Goal: Task Accomplishment & Management: Use online tool/utility

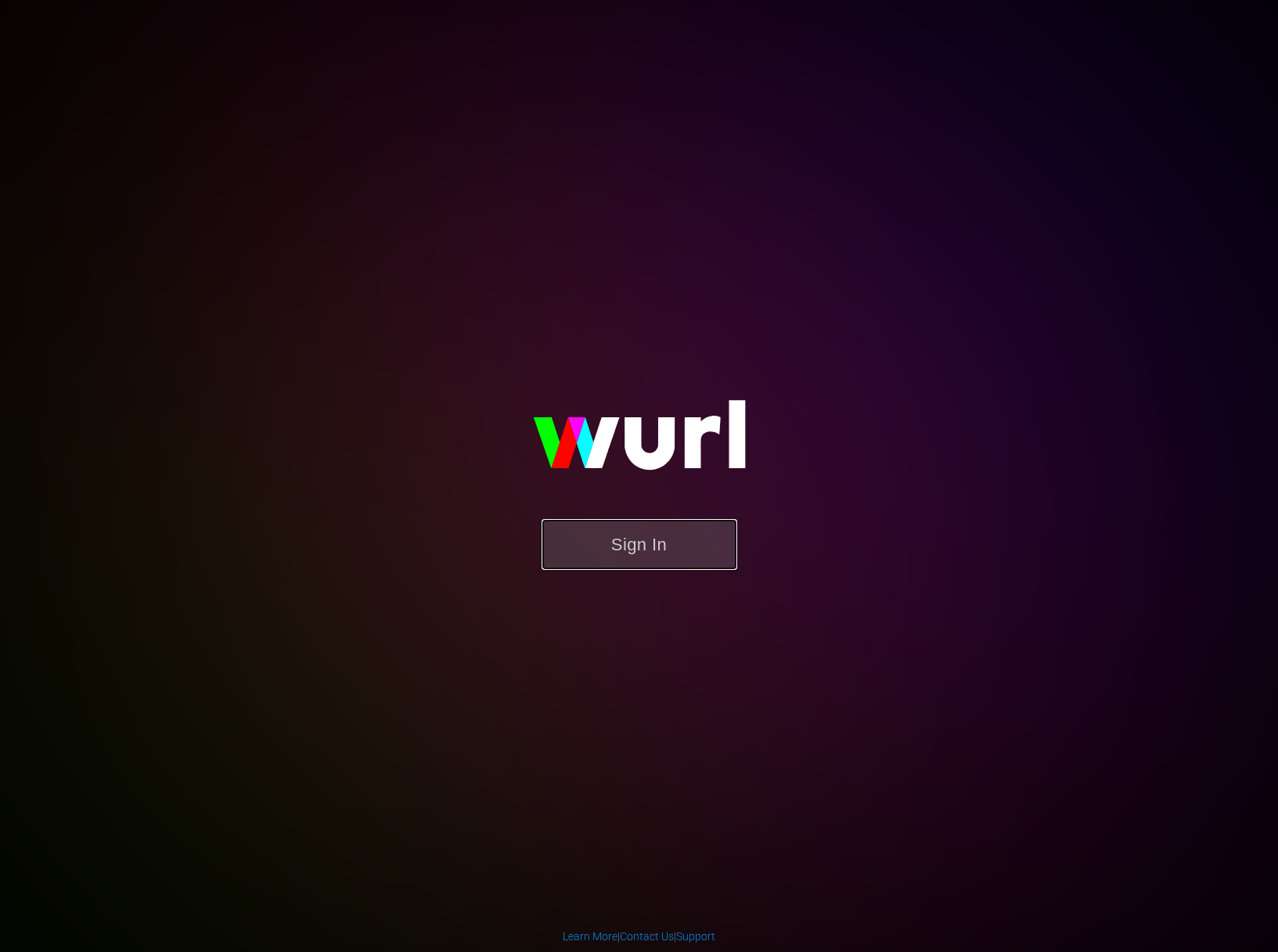
click at [673, 527] on button "Sign In" at bounding box center [639, 544] width 196 height 51
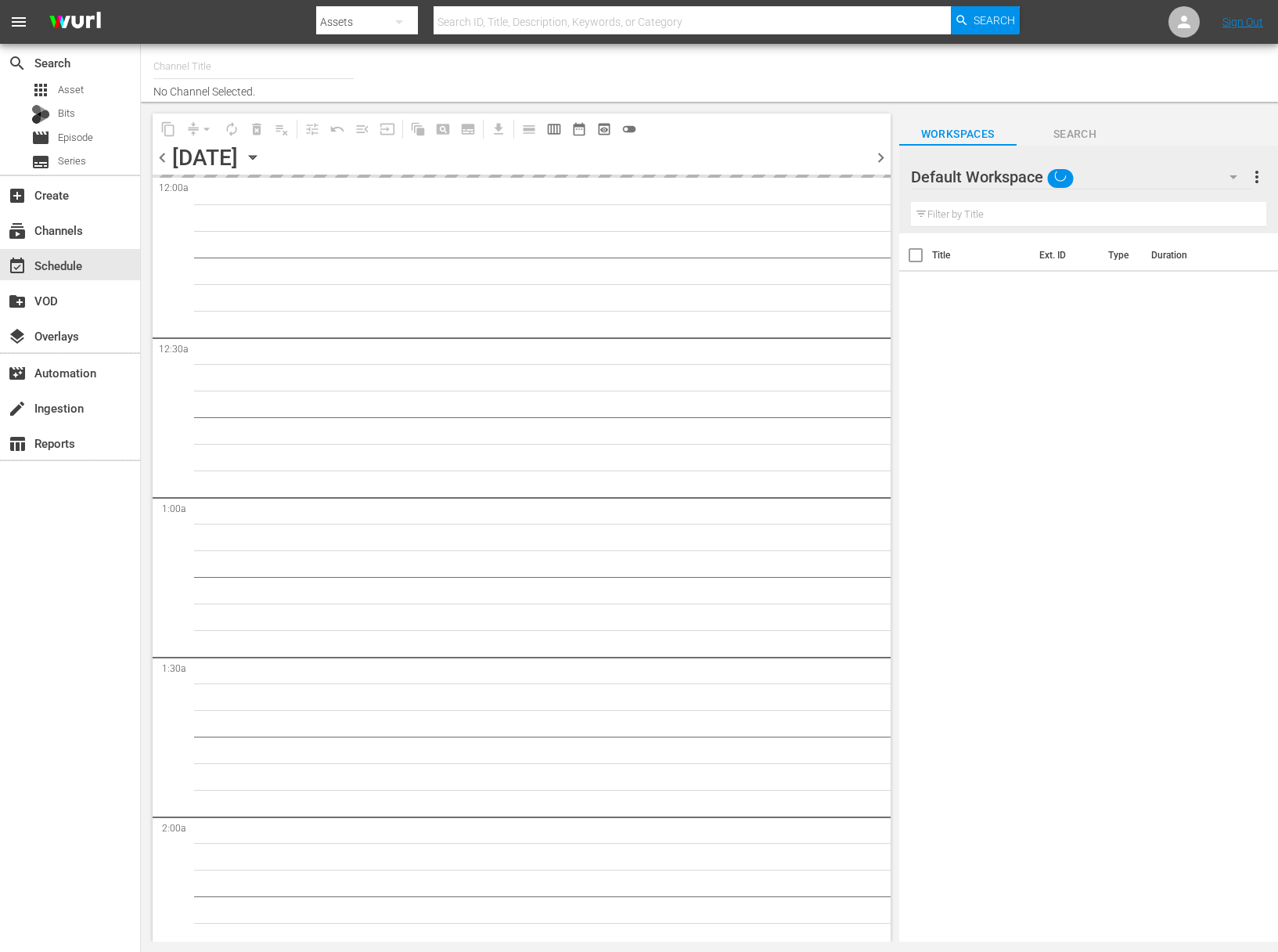
type input "Food (140)"
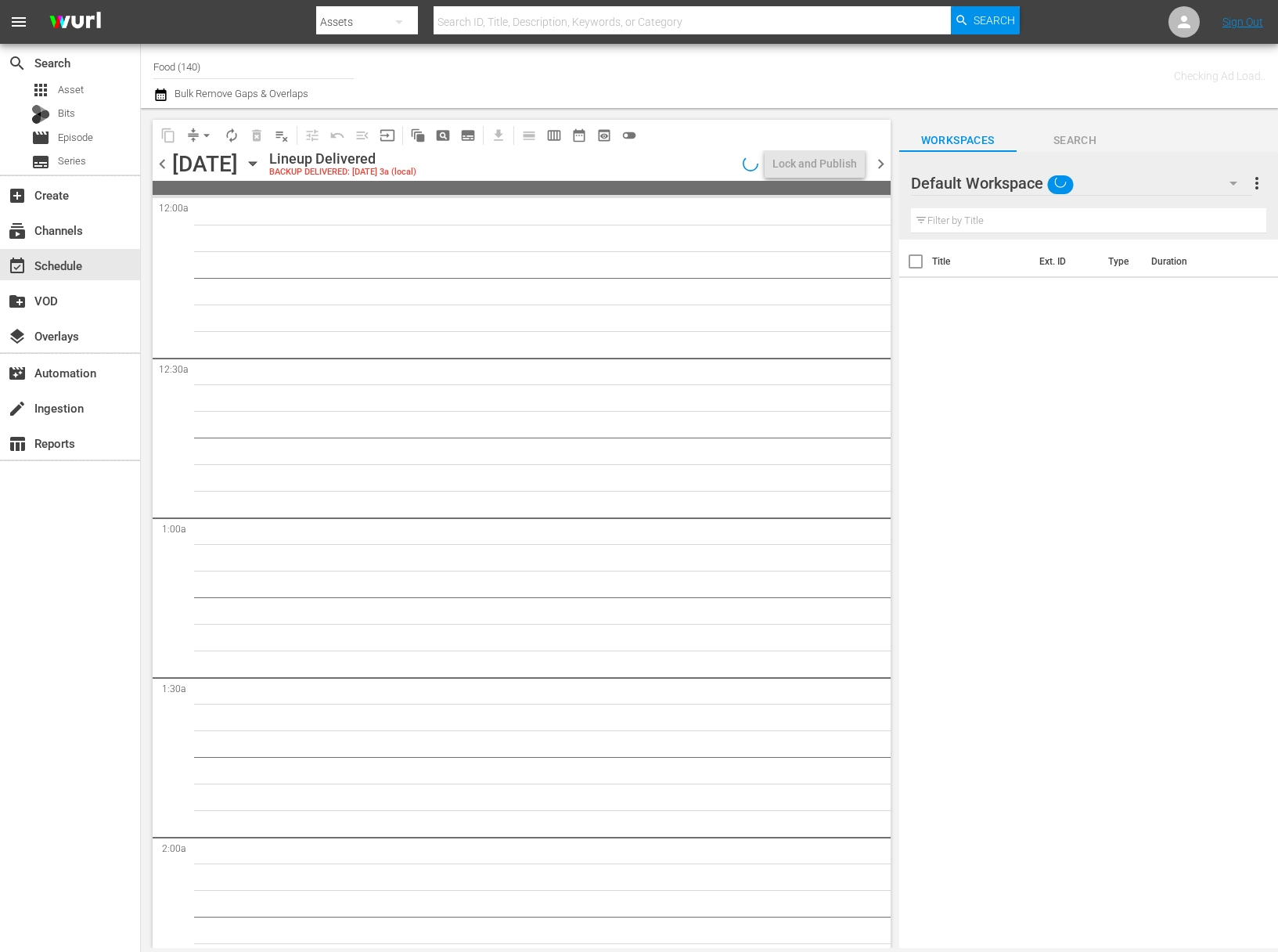
click at [261, 170] on icon "button" at bounding box center [252, 163] width 17 height 17
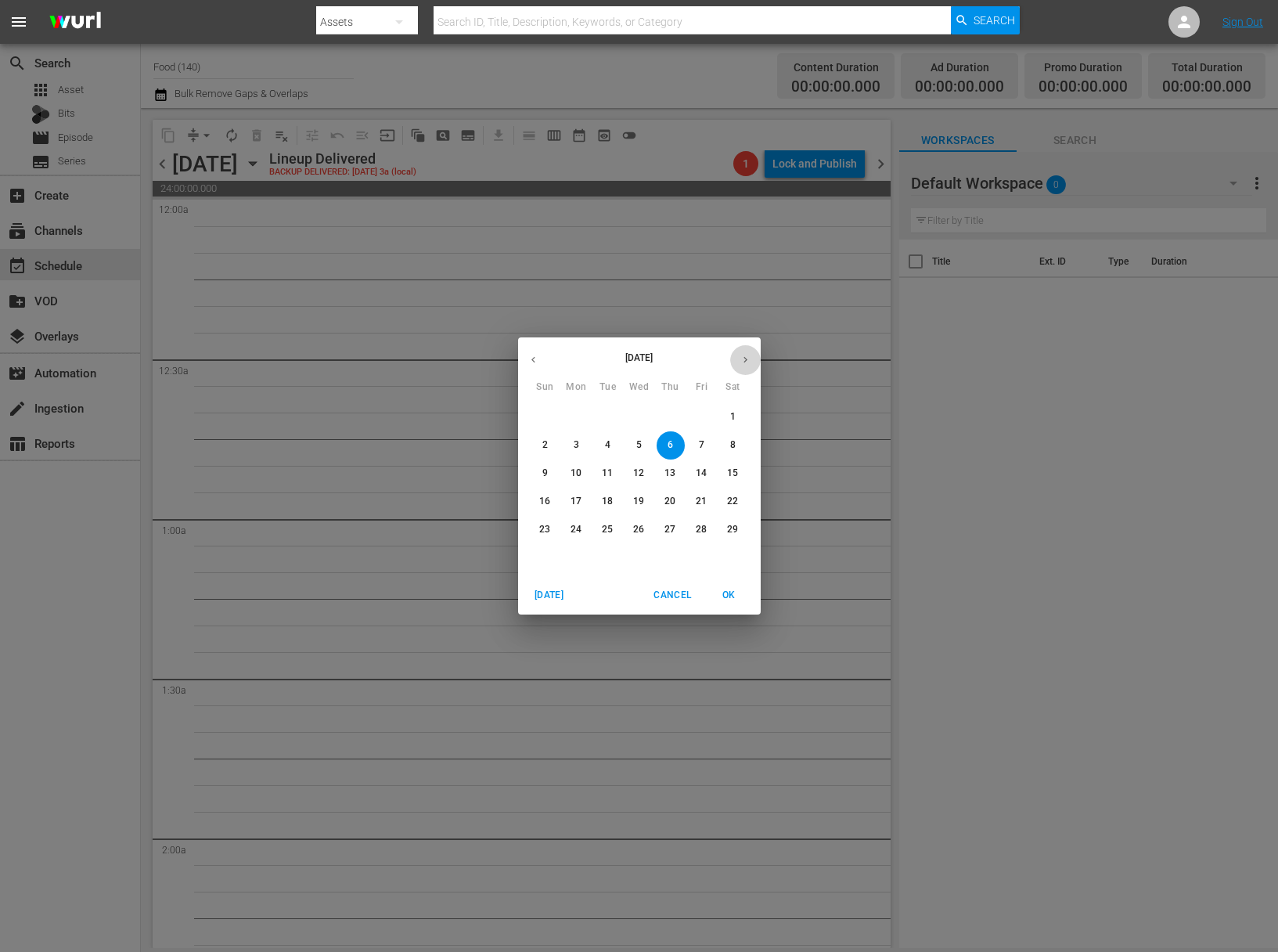
click at [742, 357] on icon "button" at bounding box center [745, 360] width 11 height 11
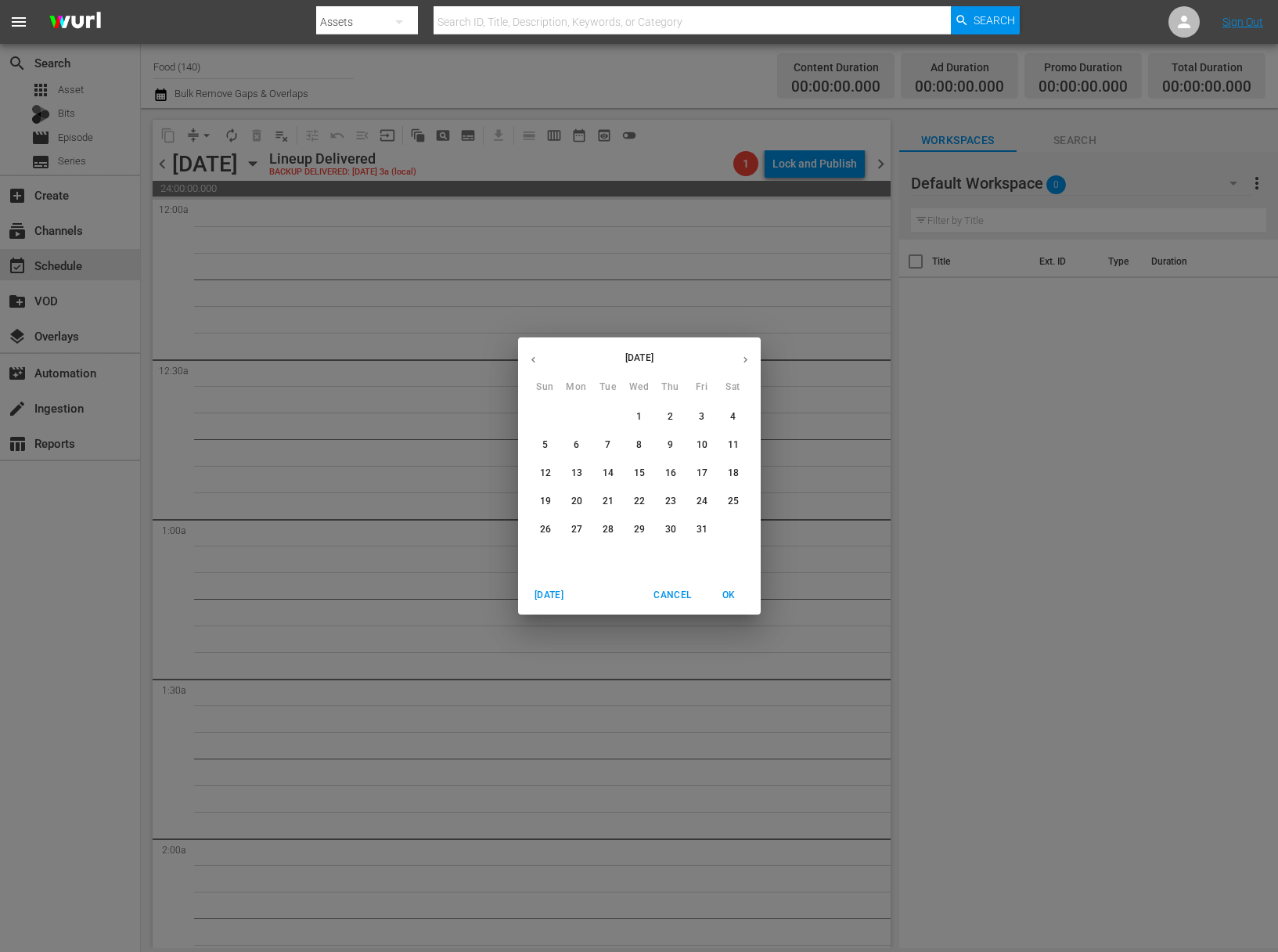
click at [742, 357] on icon "button" at bounding box center [745, 360] width 11 height 11
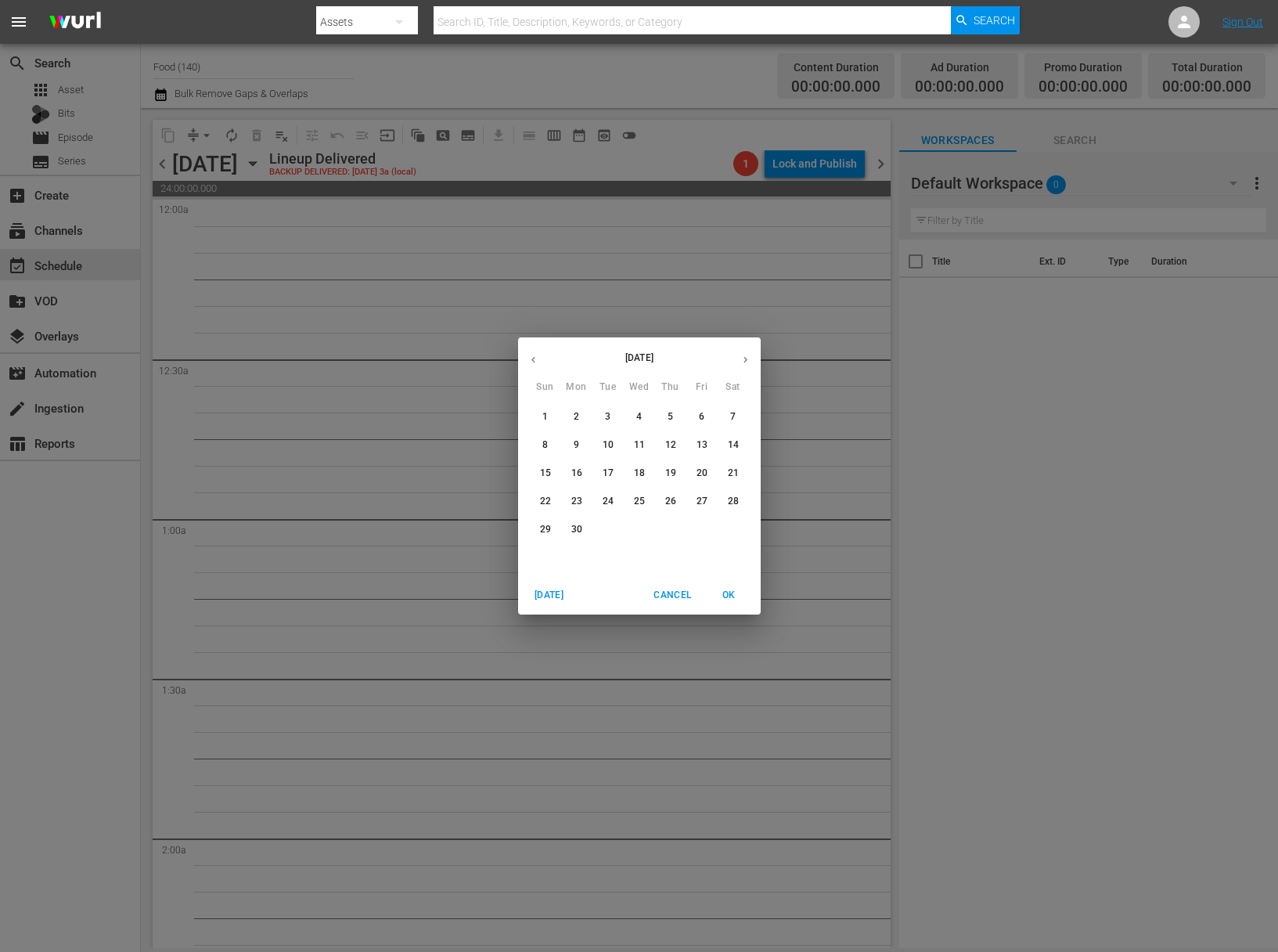
click at [742, 357] on icon "button" at bounding box center [745, 360] width 11 height 11
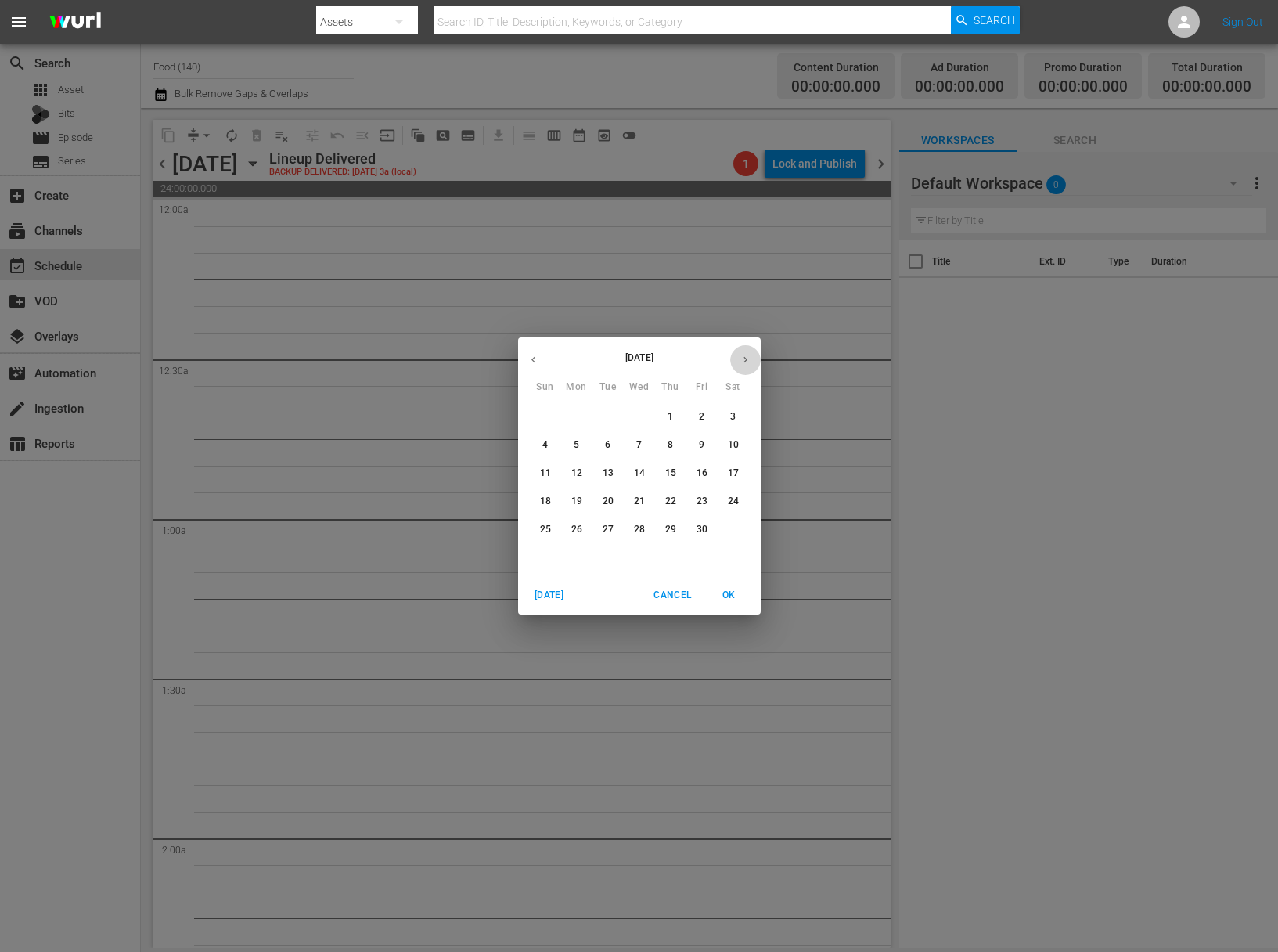
click at [742, 357] on icon "button" at bounding box center [745, 360] width 11 height 11
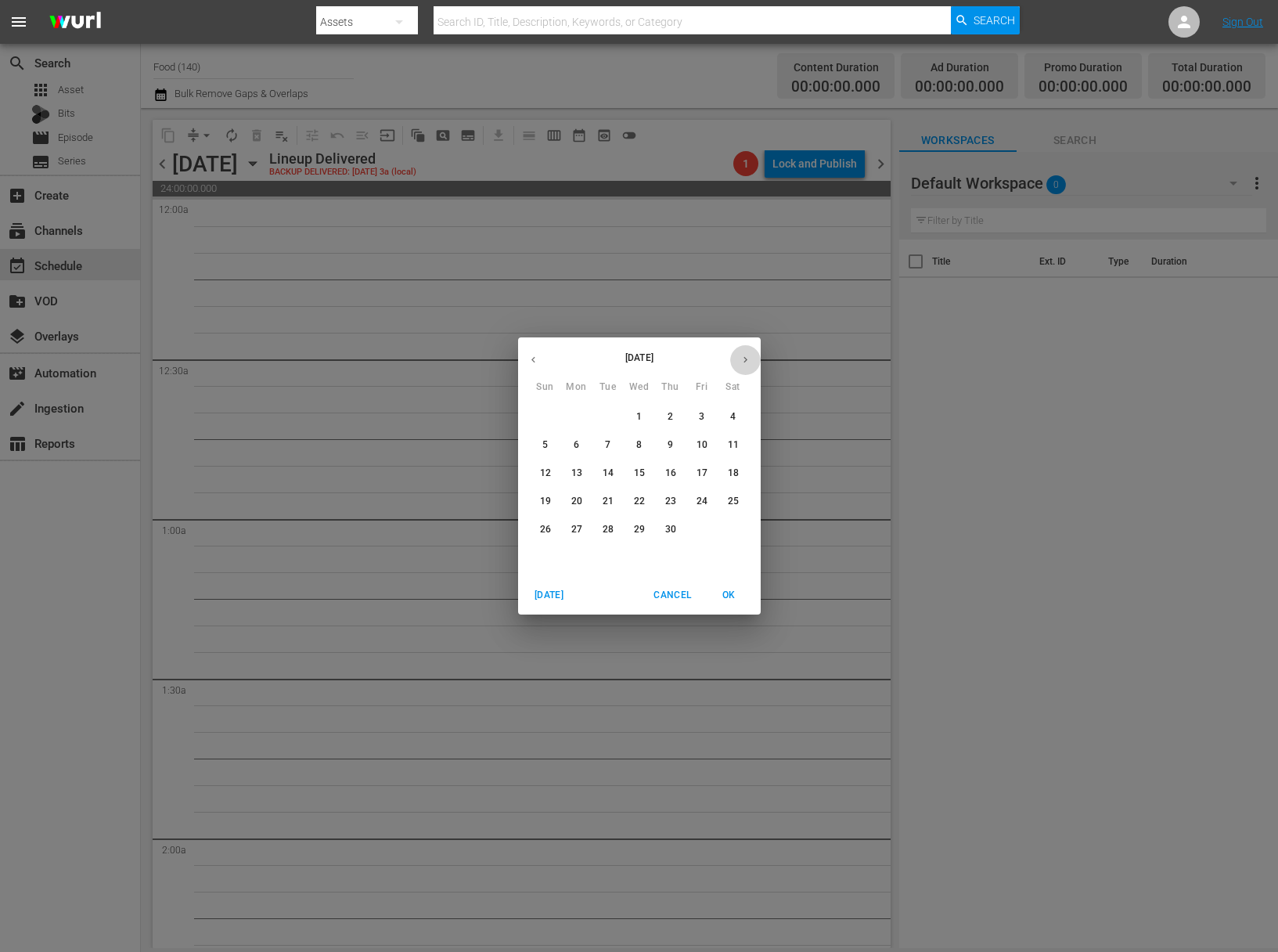
click at [742, 357] on icon "button" at bounding box center [745, 360] width 11 height 11
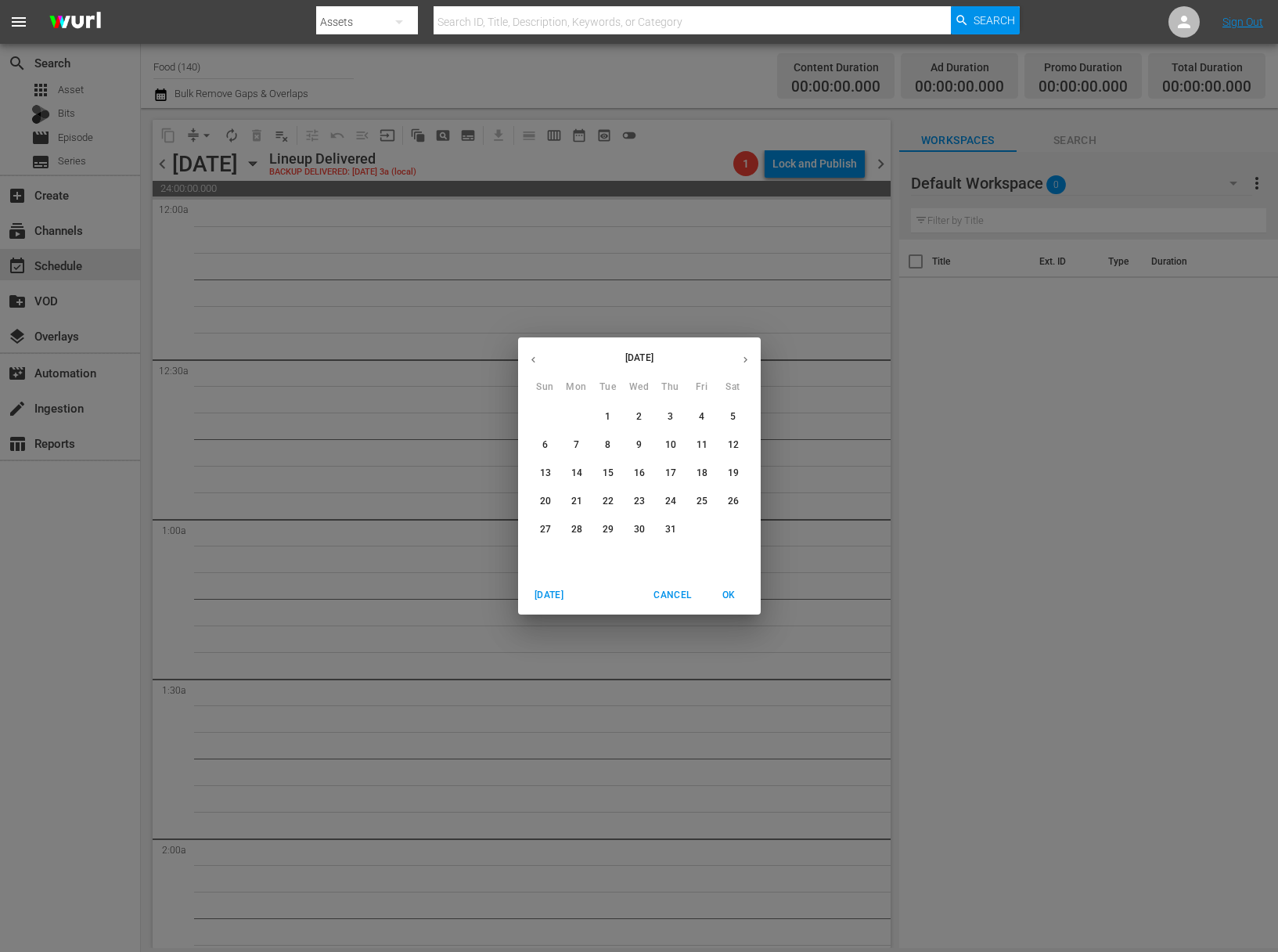
click at [742, 357] on icon "button" at bounding box center [745, 360] width 11 height 11
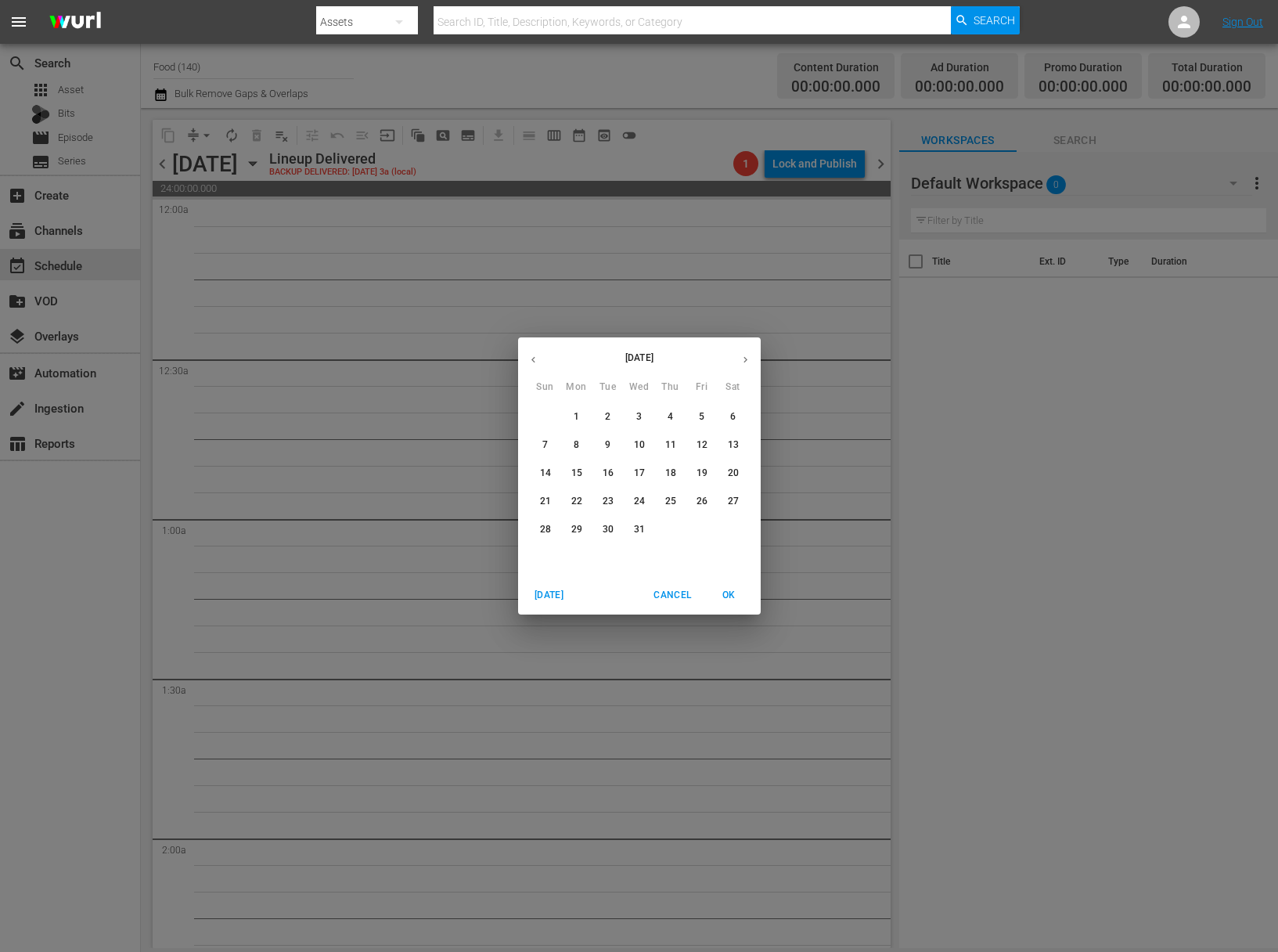
click at [742, 357] on icon "button" at bounding box center [745, 360] width 11 height 11
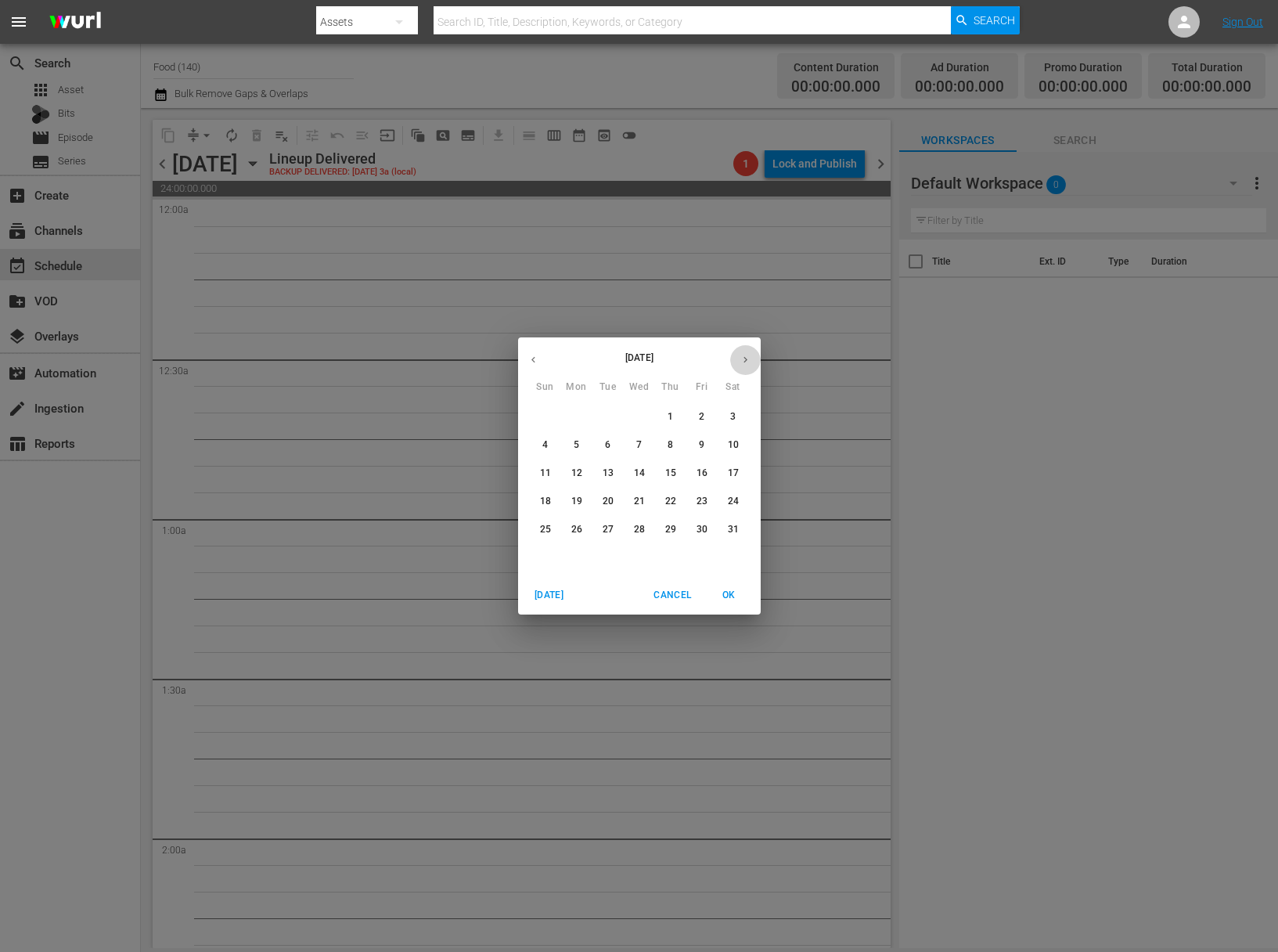
click at [742, 357] on icon "button" at bounding box center [745, 360] width 11 height 11
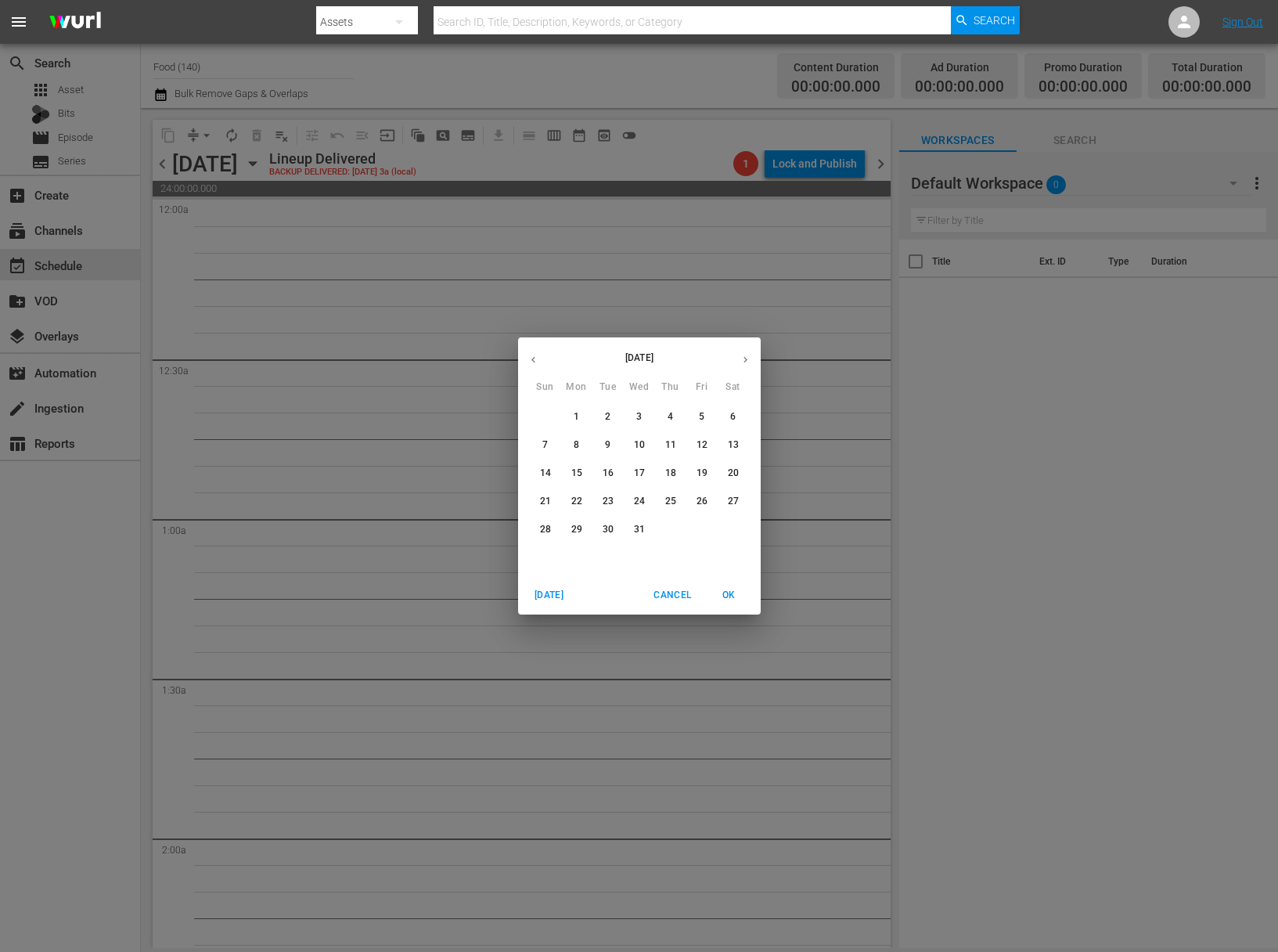
click at [742, 357] on icon "button" at bounding box center [745, 360] width 11 height 11
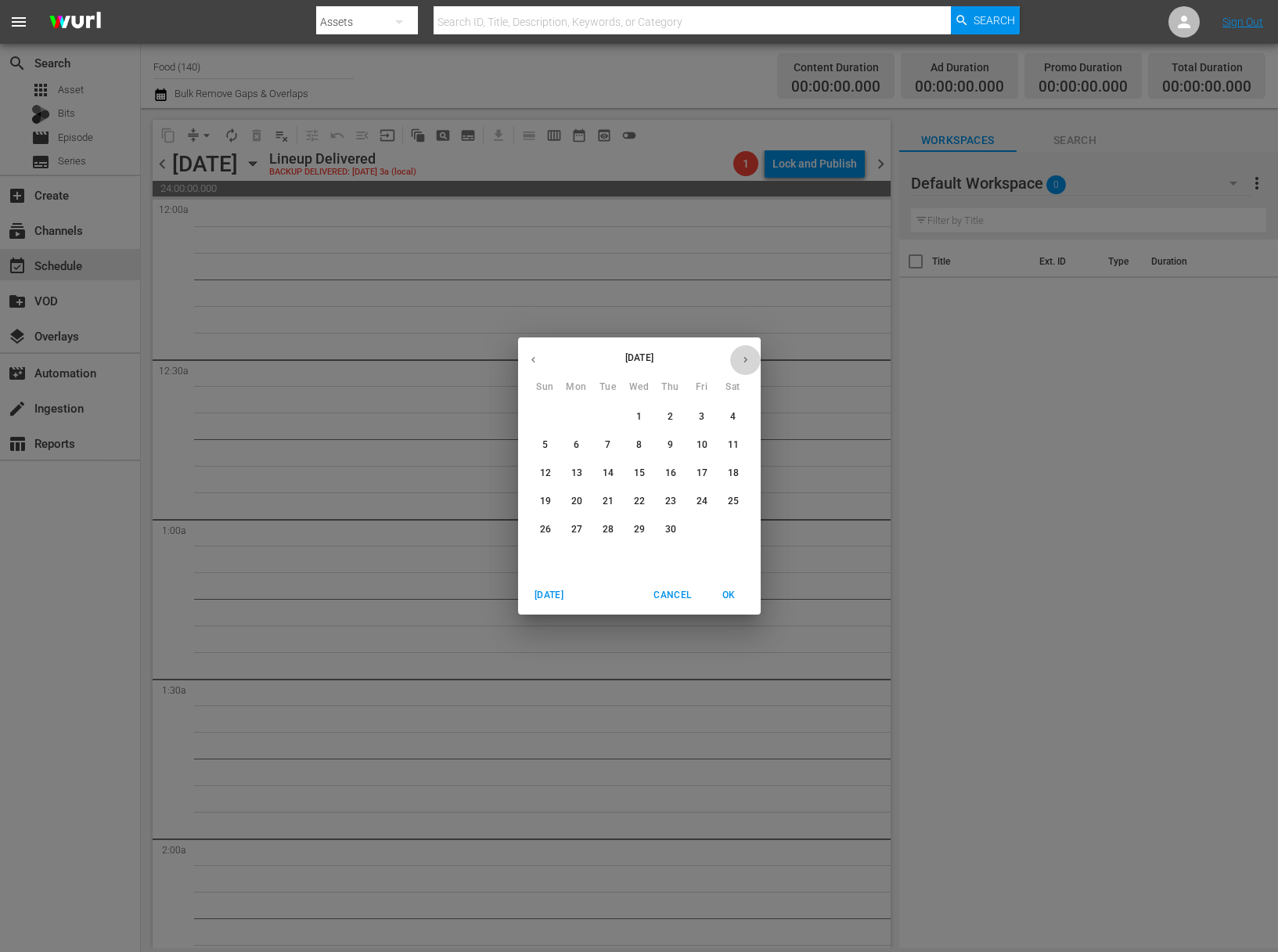
click at [742, 357] on icon "button" at bounding box center [745, 360] width 11 height 11
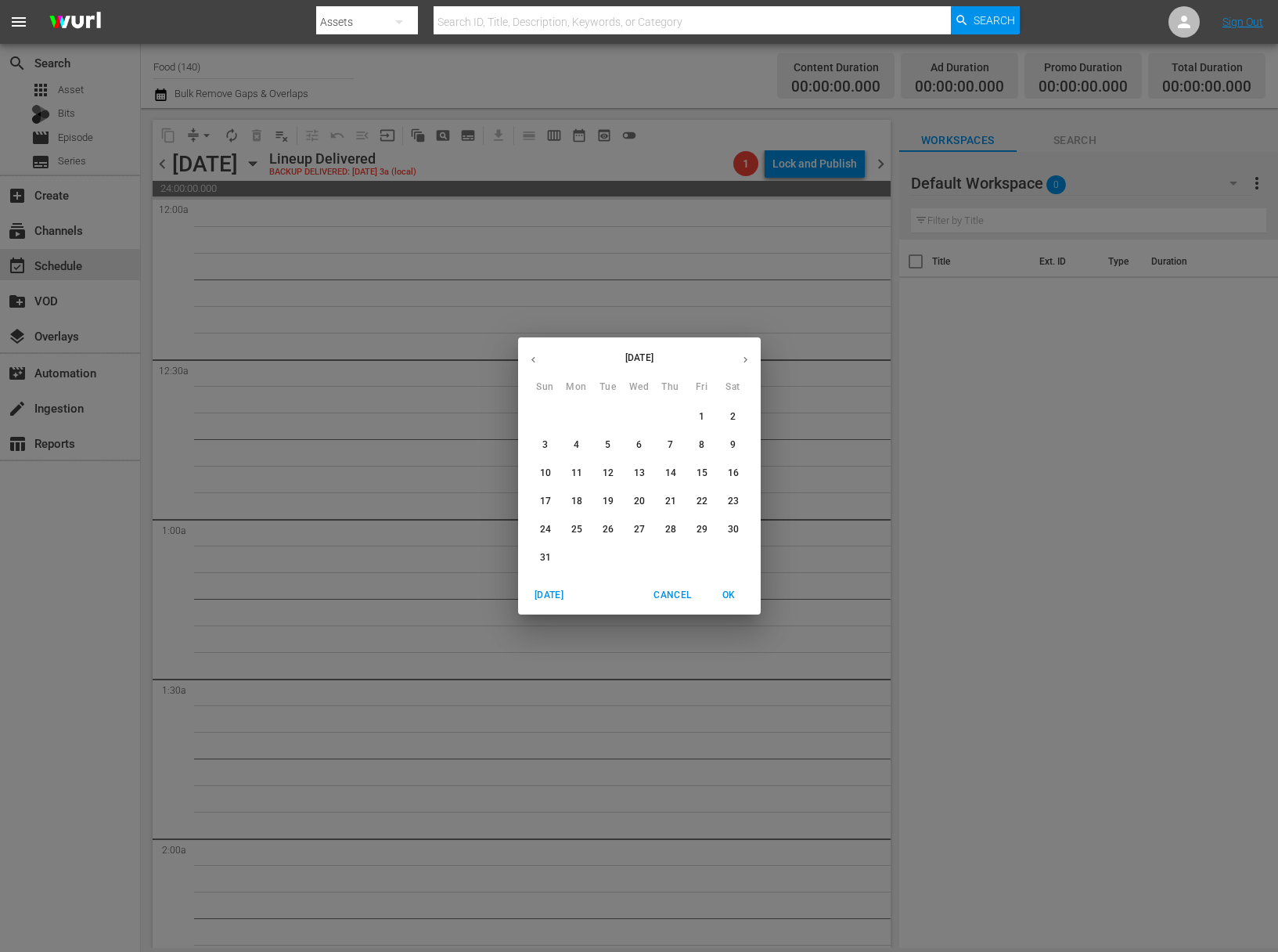
click at [742, 357] on icon "button" at bounding box center [745, 360] width 11 height 11
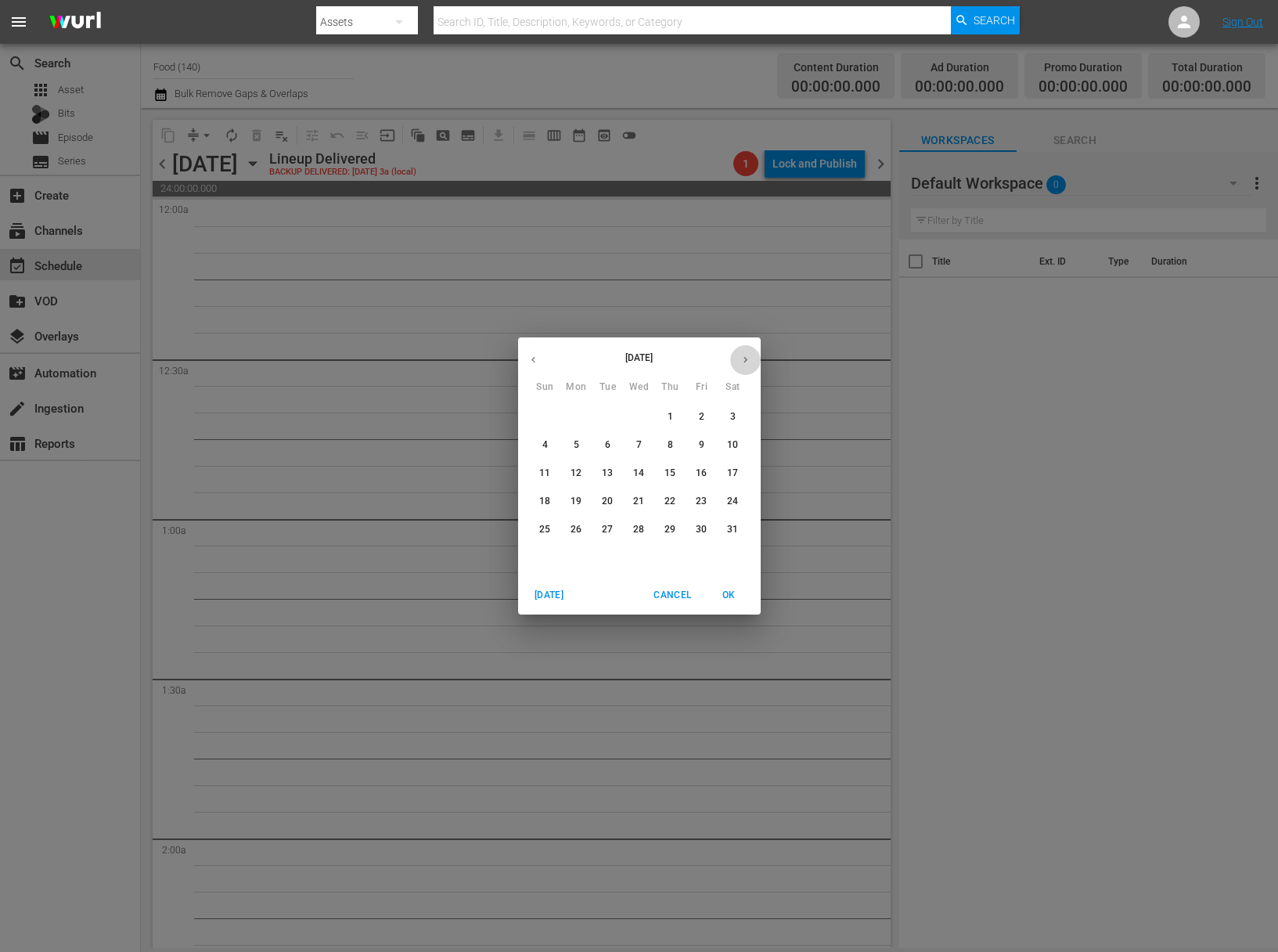
click at [742, 357] on icon "button" at bounding box center [745, 360] width 11 height 11
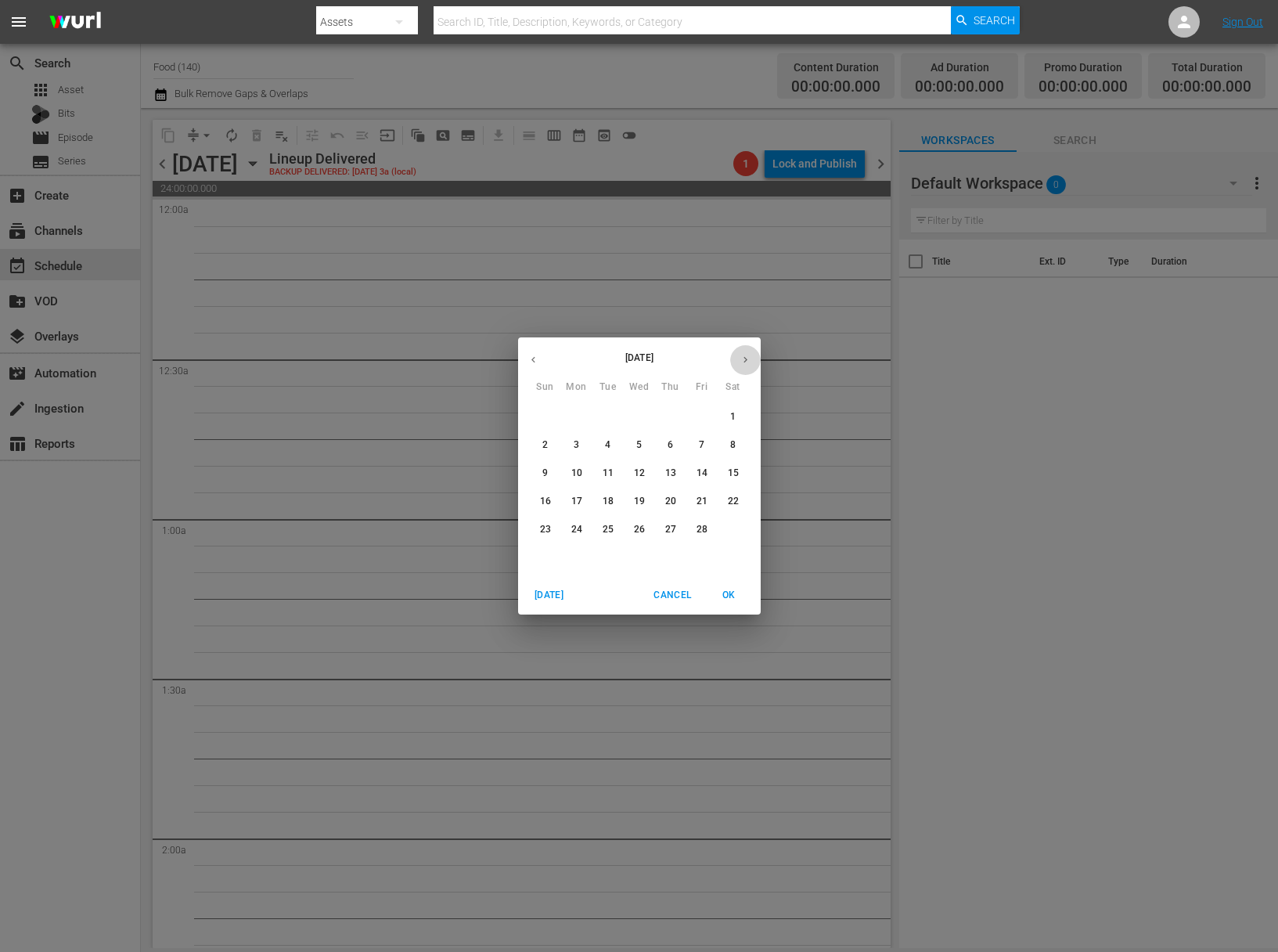
click at [742, 357] on icon "button" at bounding box center [745, 360] width 11 height 11
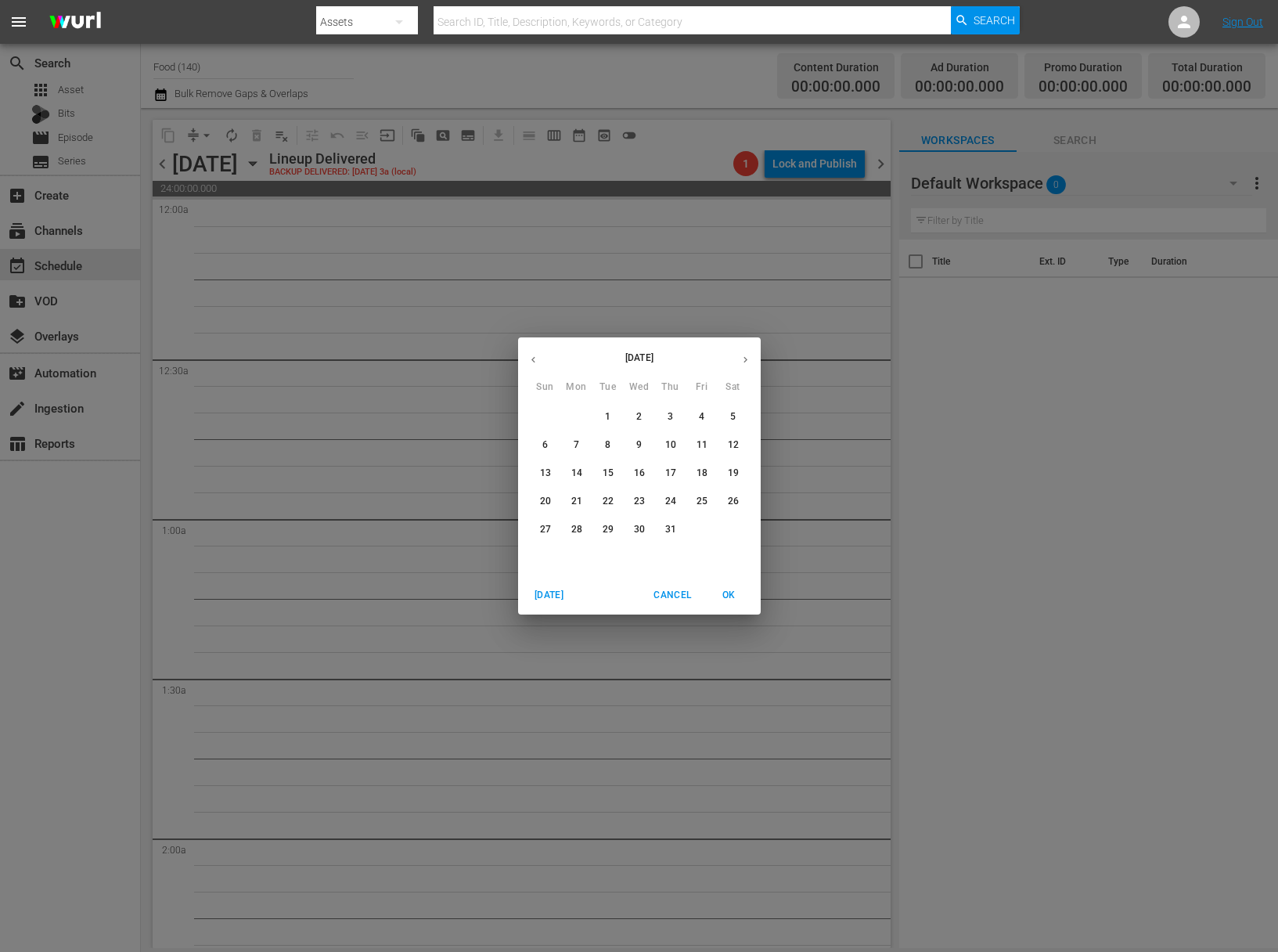
click at [742, 357] on icon "button" at bounding box center [745, 360] width 11 height 11
click at [698, 463] on button "19" at bounding box center [702, 473] width 28 height 28
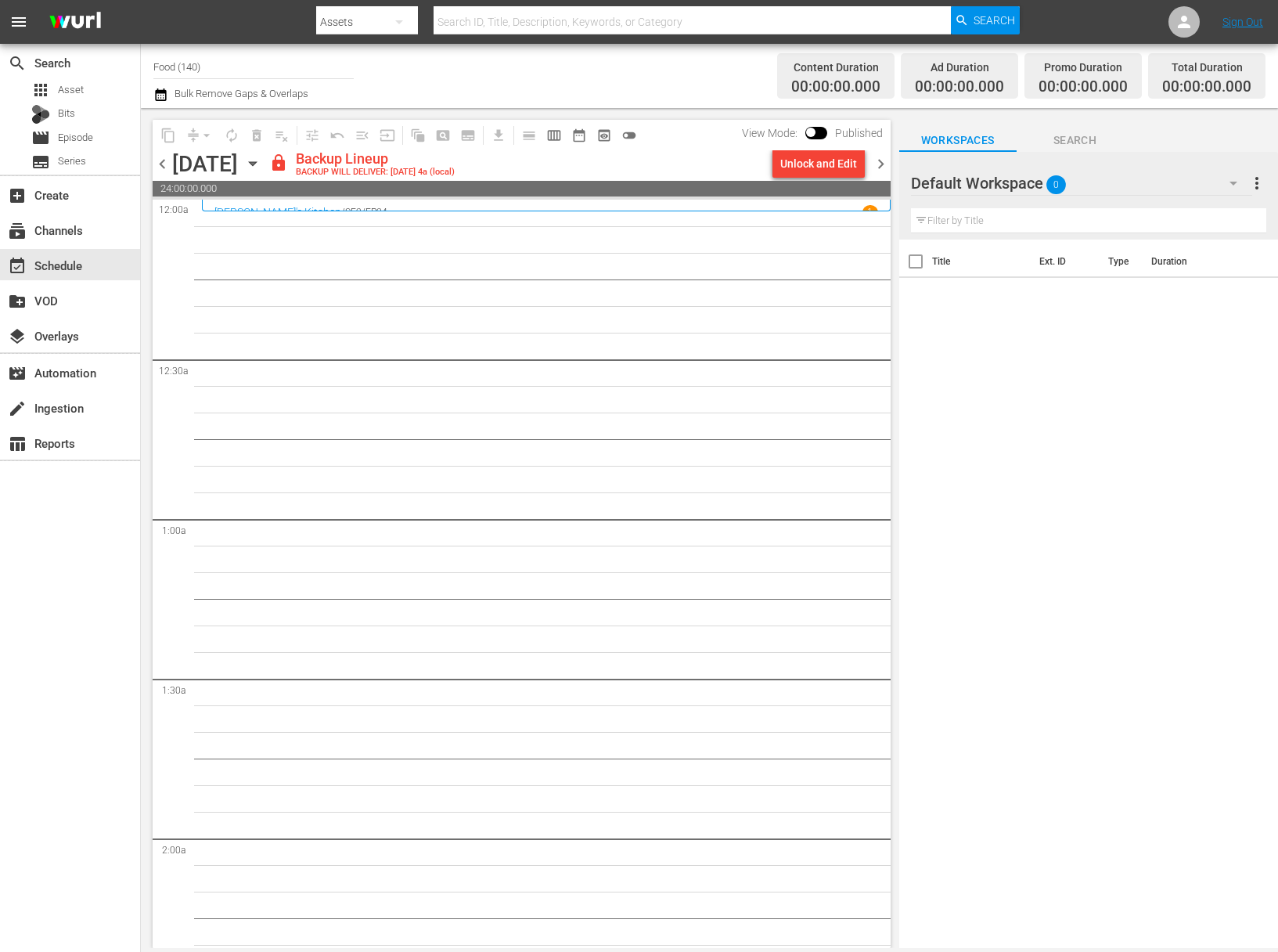
click at [813, 170] on div "Unlock and Edit" at bounding box center [819, 163] width 77 height 28
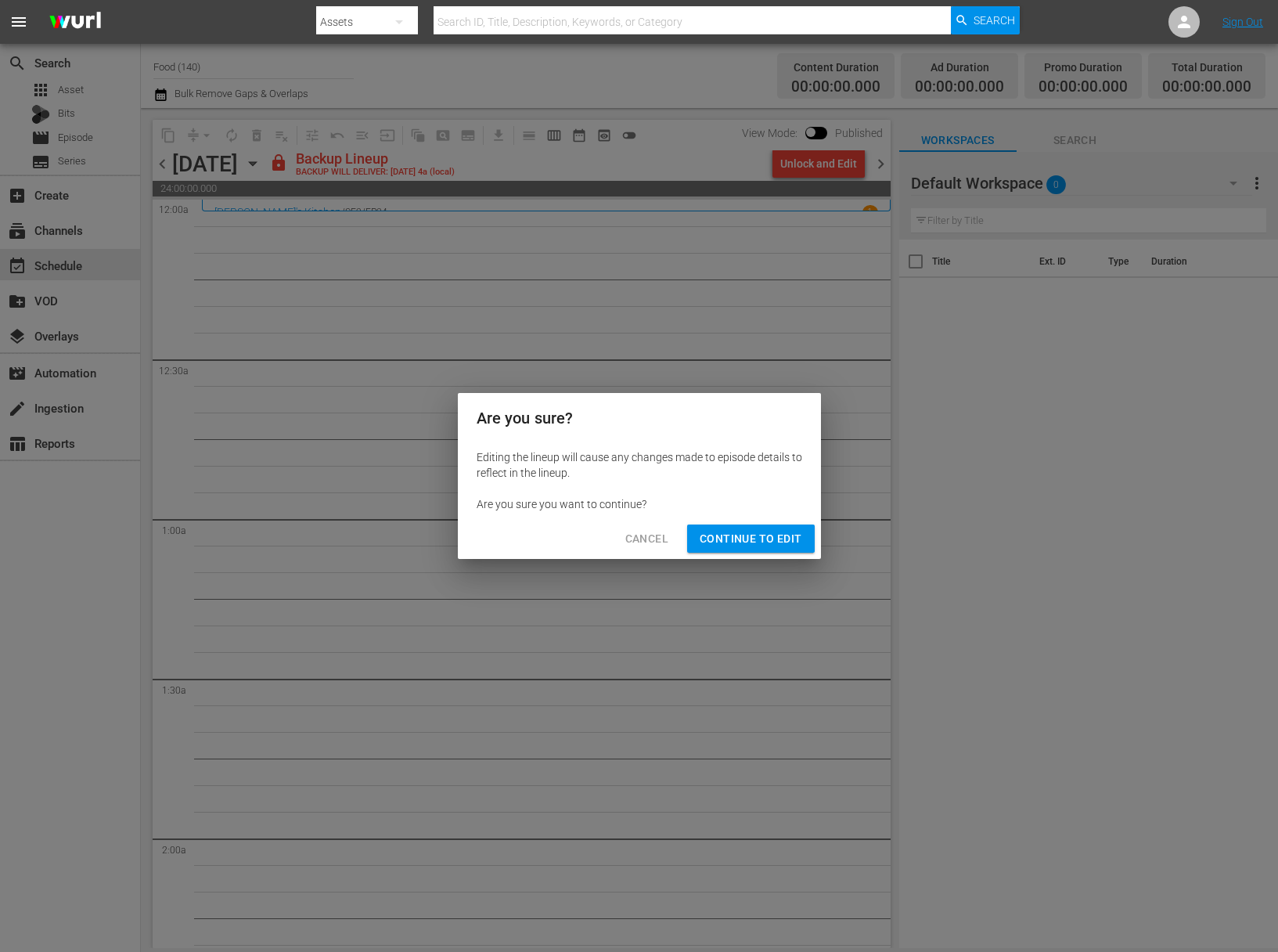
click at [743, 542] on span "Continue to Edit" at bounding box center [750, 539] width 101 height 19
